Goal: Transaction & Acquisition: Purchase product/service

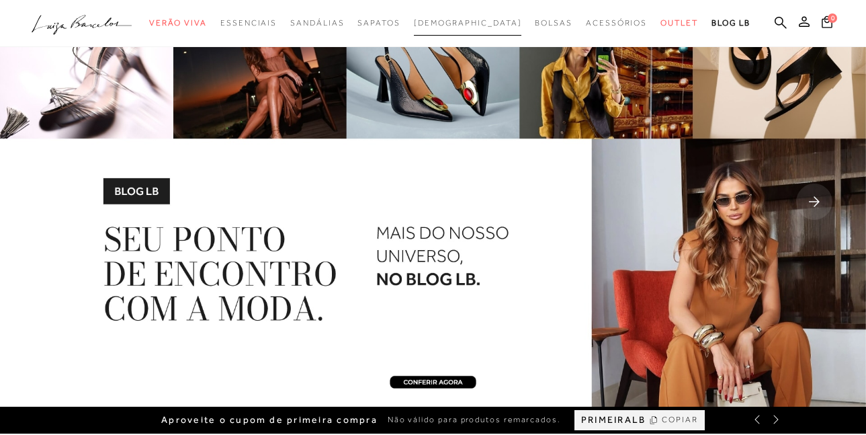
click at [498, 29] on link "[DEMOGRAPHIC_DATA]" at bounding box center [468, 23] width 108 height 25
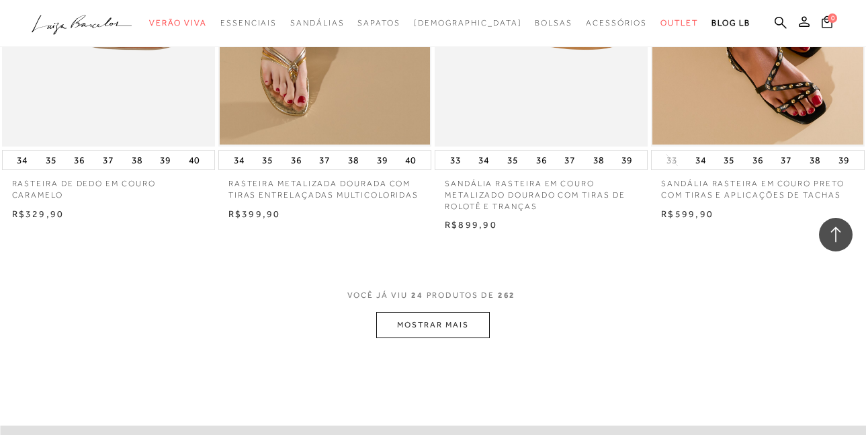
scroll to position [2605, 0]
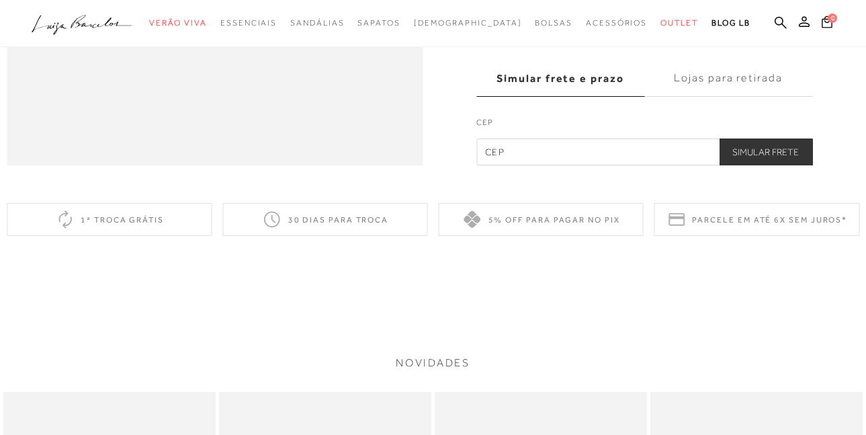
scroll to position [873, 0]
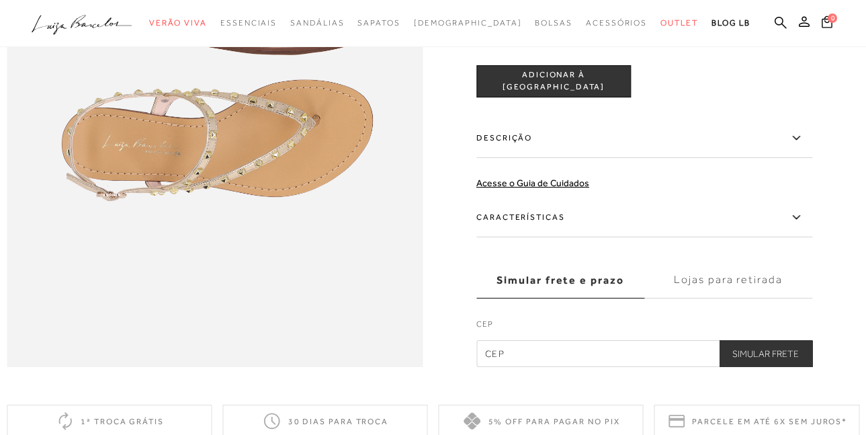
click at [670, 158] on label "Descrição" at bounding box center [644, 138] width 336 height 39
click at [0, 0] on input "Descrição" at bounding box center [0, 0] width 0 height 0
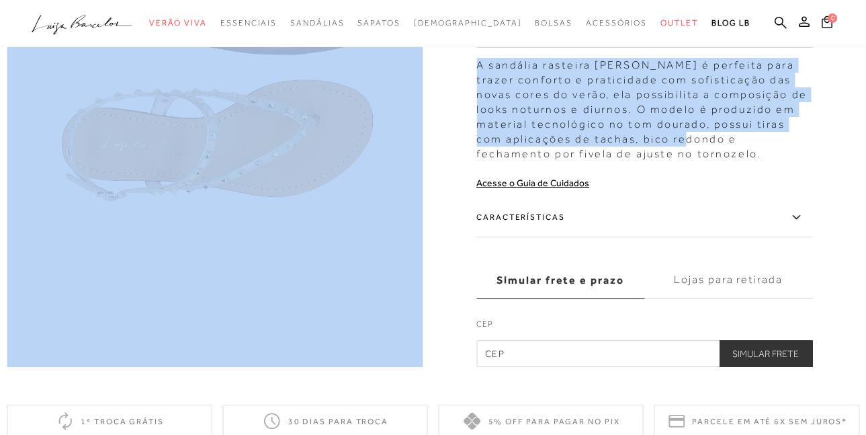
drag, startPoint x: 478, startPoint y: 92, endPoint x: 679, endPoint y: 179, distance: 219.0
click at [682, 161] on div "A sandália rasteira [PERSON_NAME] é perfeita para trazer conforto e praticidade…" at bounding box center [644, 106] width 336 height 110
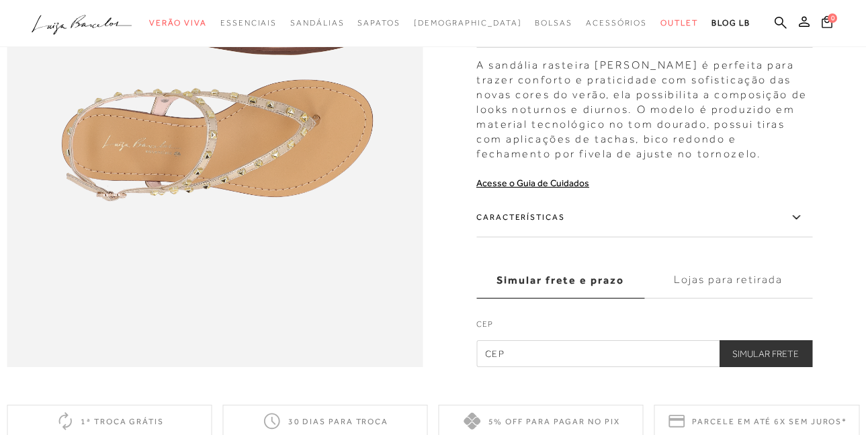
drag, startPoint x: 666, startPoint y: 184, endPoint x: 479, endPoint y: 94, distance: 207.3
click at [492, 99] on div "A sandália rasteira [PERSON_NAME] é perfeita para trazer conforto e praticidade…" at bounding box center [644, 106] width 336 height 110
drag, startPoint x: 482, startPoint y: 95, endPoint x: 661, endPoint y: 179, distance: 198.0
click at [661, 161] on div "A sandália rasteira [PERSON_NAME] é perfeita para trazer conforto e praticidade…" at bounding box center [644, 106] width 336 height 110
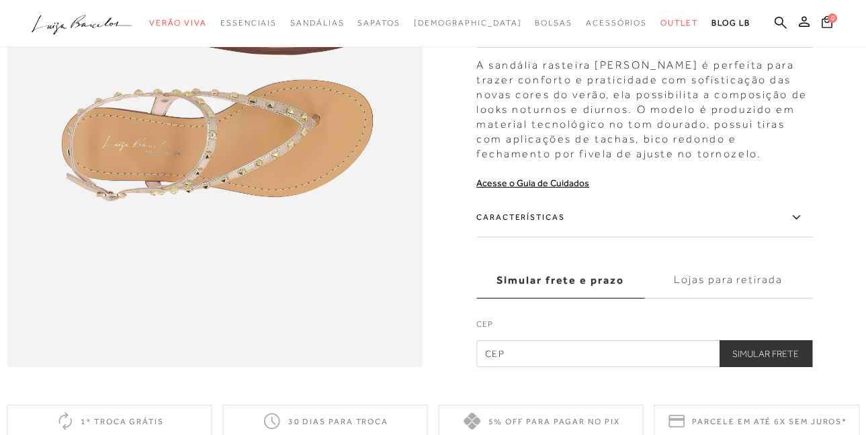
copy div "A sandália rasteira [PERSON_NAME] é perfeita para trazer conforto e praticidade…"
